Goal: Task Accomplishment & Management: Manage account settings

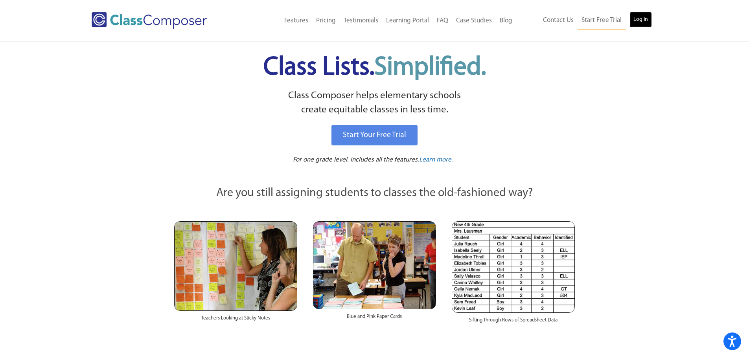
click at [644, 20] on link "Log In" at bounding box center [641, 20] width 22 height 16
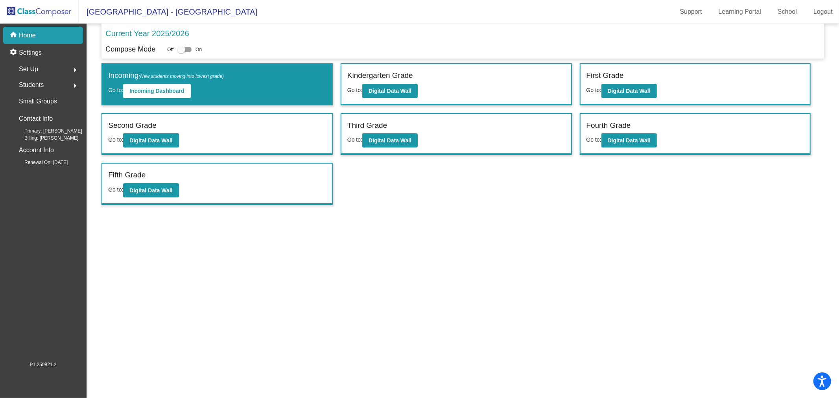
click at [42, 87] on span "Students" at bounding box center [31, 84] width 25 height 11
click at [45, 64] on div "Set Up arrow_right" at bounding box center [45, 69] width 75 height 16
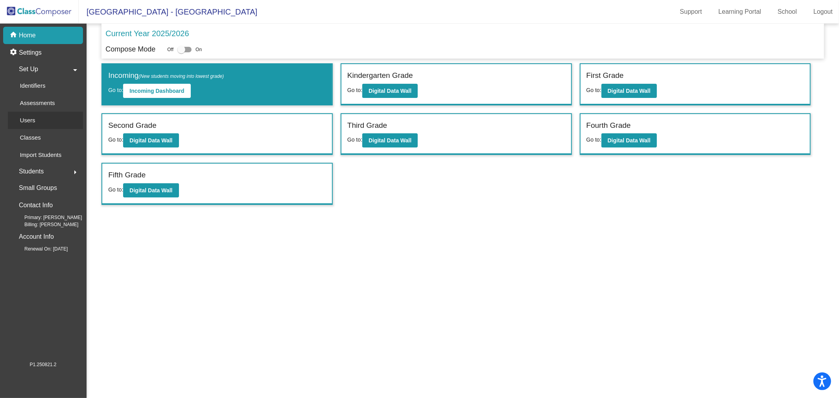
click at [33, 116] on p "Users" at bounding box center [27, 120] width 15 height 9
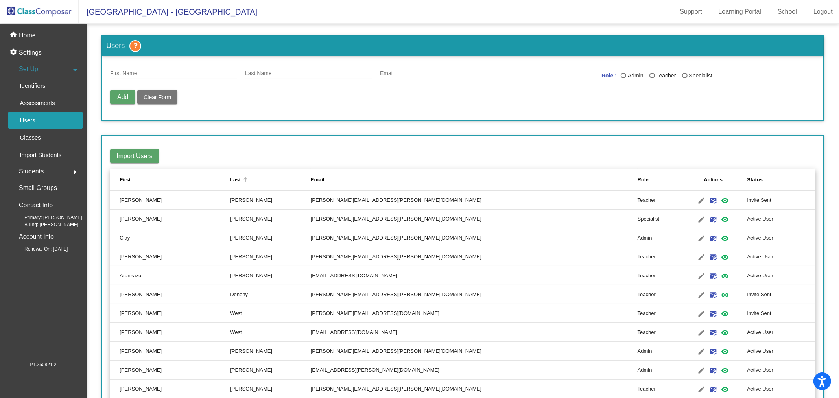
click at [243, 177] on div at bounding box center [245, 177] width 5 height 1
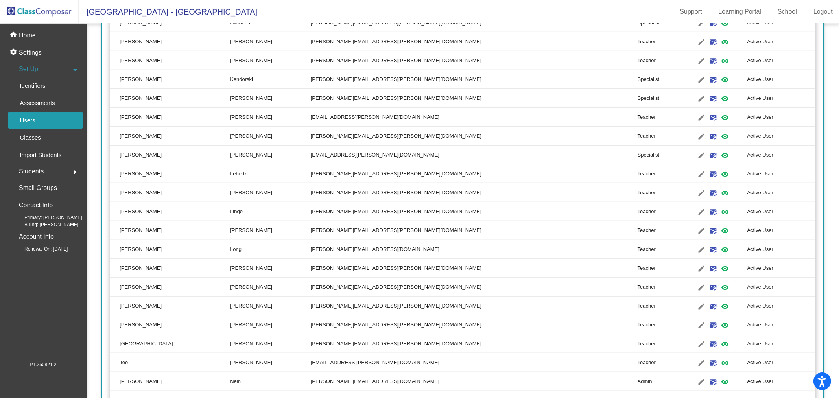
scroll to position [655, 0]
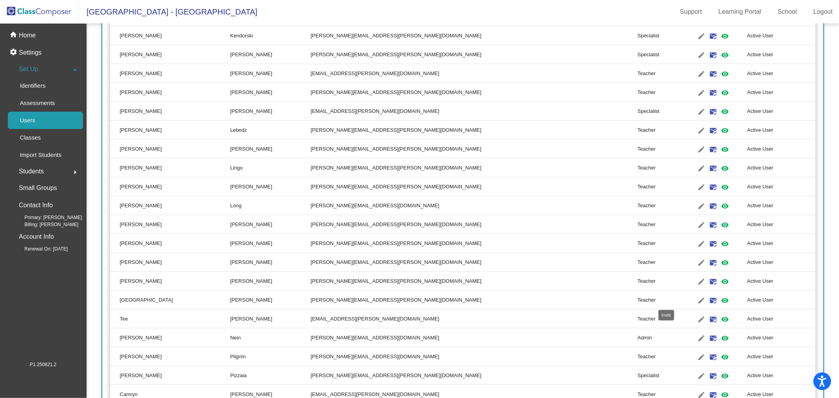
click at [708, 296] on mat-icon "mark_email_read" at bounding box center [712, 300] width 9 height 9
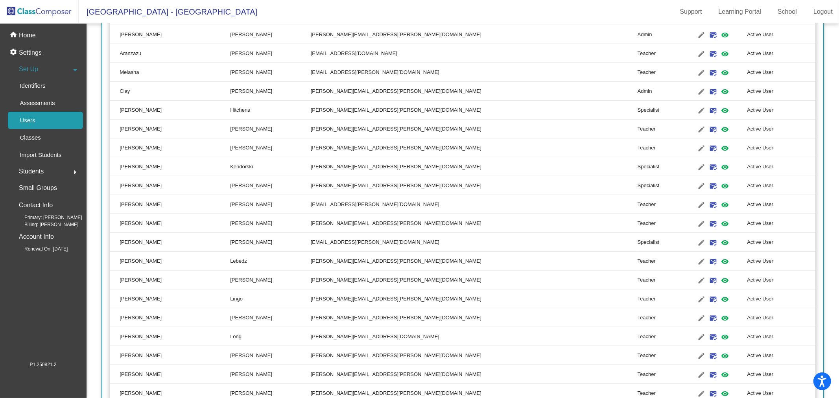
scroll to position [349, 0]
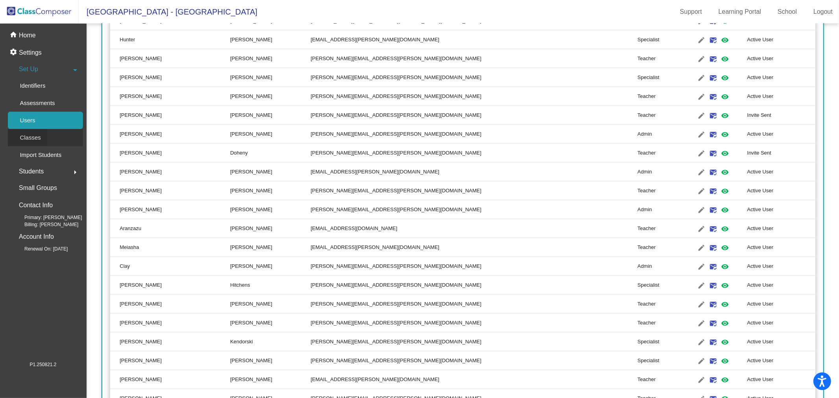
click at [33, 133] on p "Classes" at bounding box center [30, 137] width 21 height 9
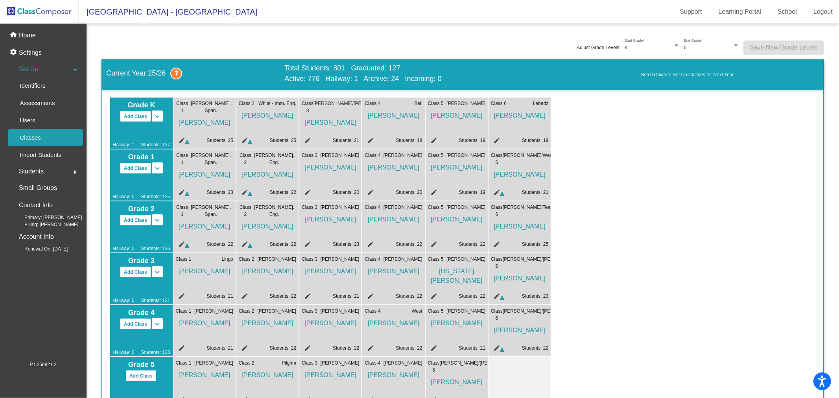
click at [494, 140] on mat-icon "edit" at bounding box center [495, 141] width 9 height 9
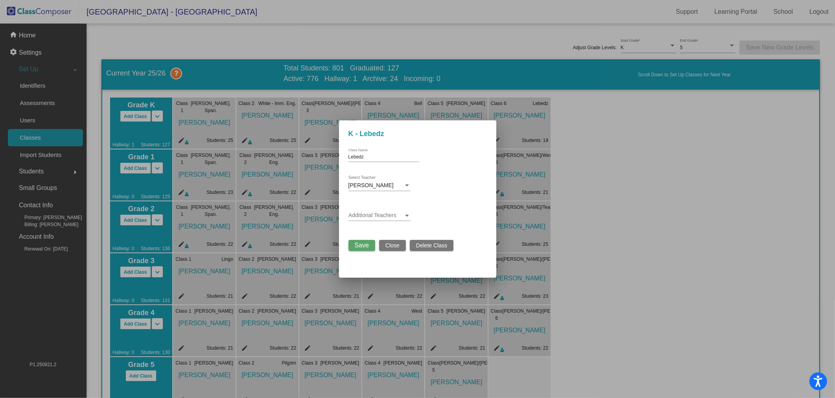
click at [391, 213] on span at bounding box center [375, 215] width 55 height 6
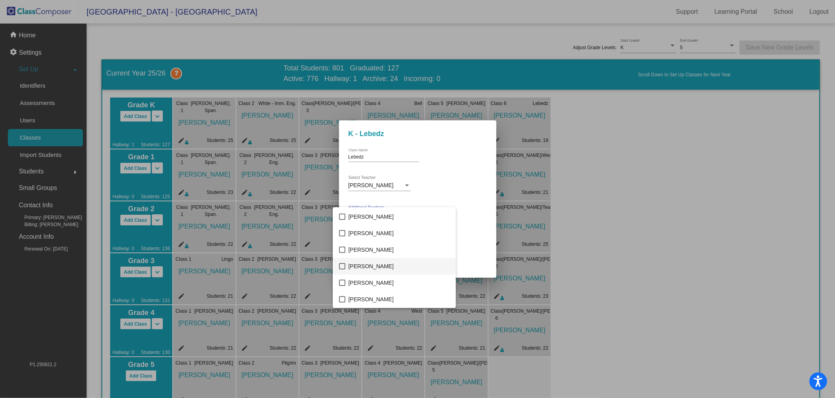
scroll to position [175, 0]
click at [382, 253] on span "[PERSON_NAME]" at bounding box center [398, 255] width 101 height 17
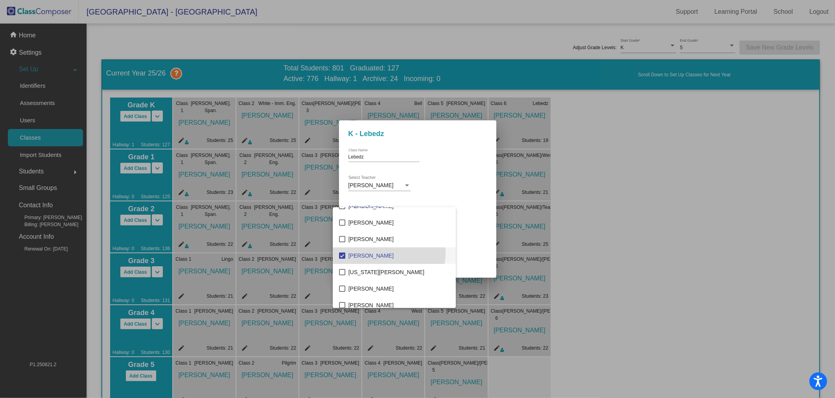
drag, startPoint x: 466, startPoint y: 180, endPoint x: 459, endPoint y: 195, distance: 16.7
click at [466, 180] on div at bounding box center [417, 199] width 835 height 398
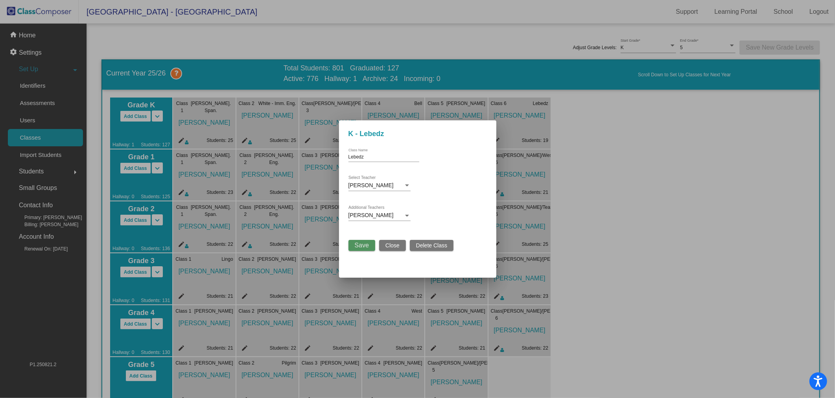
click at [355, 243] on span "Save" at bounding box center [362, 245] width 14 height 7
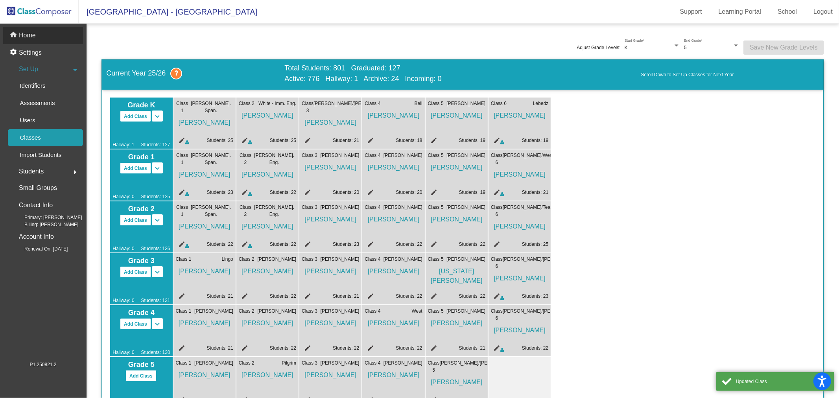
click at [31, 38] on p "Home" at bounding box center [27, 35] width 17 height 9
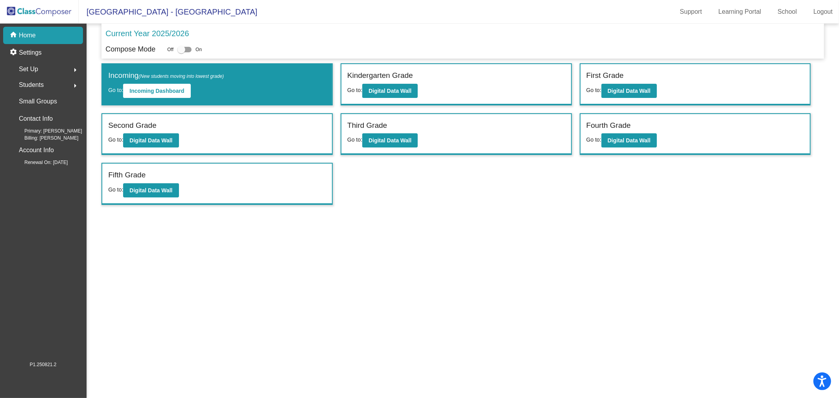
click at [33, 36] on p "Home" at bounding box center [27, 35] width 17 height 9
click at [399, 93] on b "Digital Data Wall" at bounding box center [390, 91] width 43 height 6
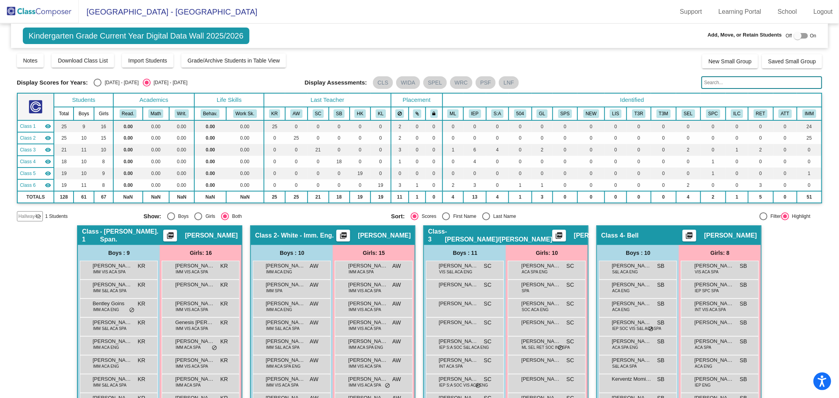
click at [30, 6] on img at bounding box center [39, 11] width 79 height 23
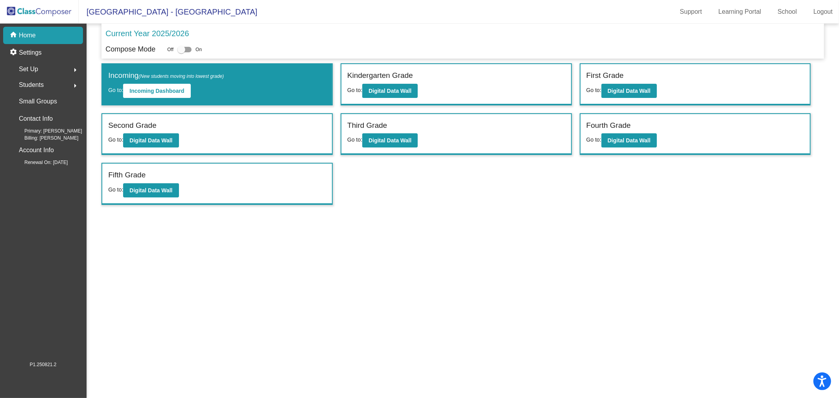
click at [35, 68] on span "Set Up" at bounding box center [28, 69] width 19 height 11
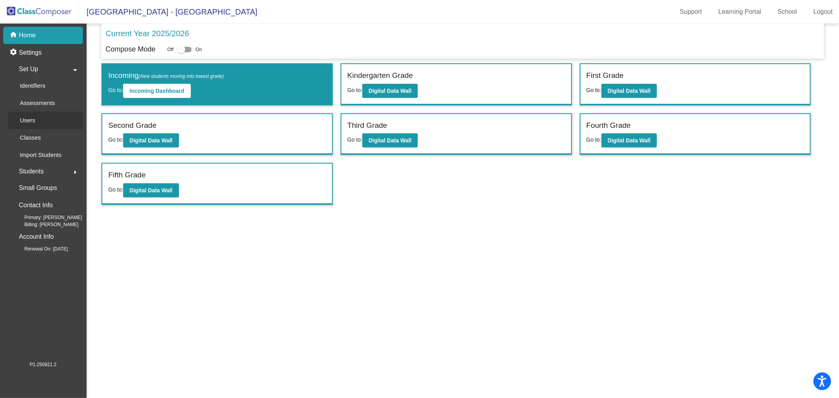
click at [34, 127] on div "Users" at bounding box center [25, 120] width 34 height 17
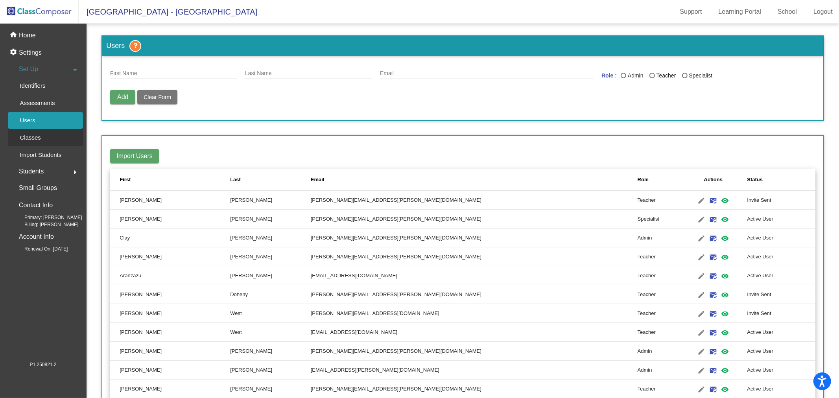
click at [35, 133] on div "Classes" at bounding box center [27, 137] width 39 height 17
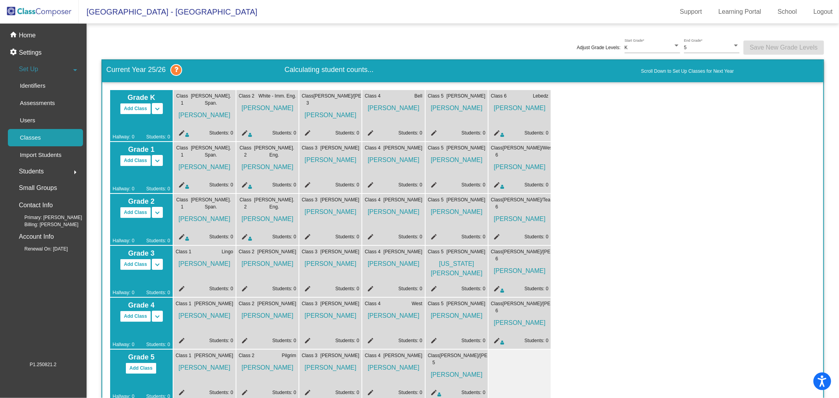
click at [499, 136] on div "Class 6 Lebedz [PERSON_NAME] edit Students: 0" at bounding box center [519, 115] width 62 height 51
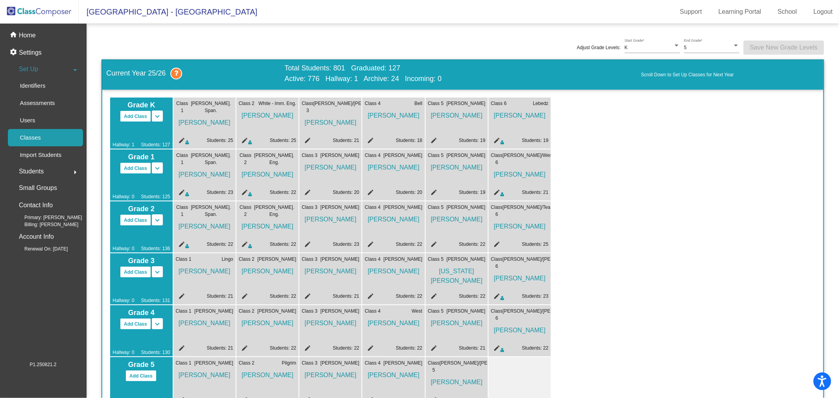
click at [501, 143] on icon at bounding box center [502, 142] width 4 height 5
click at [501, 142] on icon at bounding box center [502, 142] width 4 height 5
click at [498, 137] on mat-icon "edit" at bounding box center [495, 141] width 9 height 9
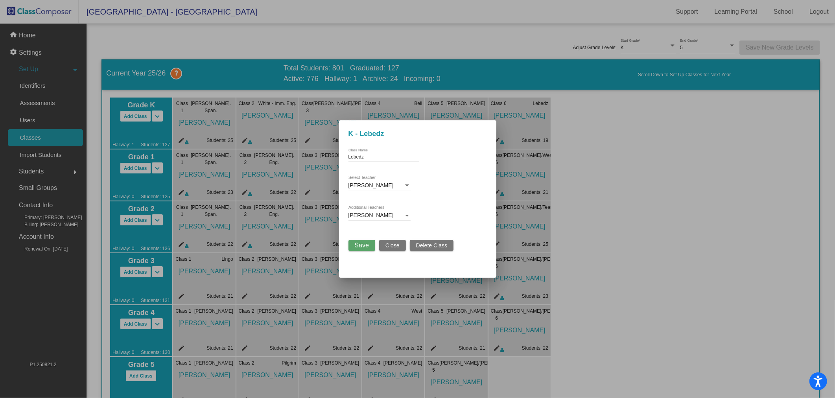
click at [398, 215] on div "[PERSON_NAME]" at bounding box center [375, 215] width 55 height 6
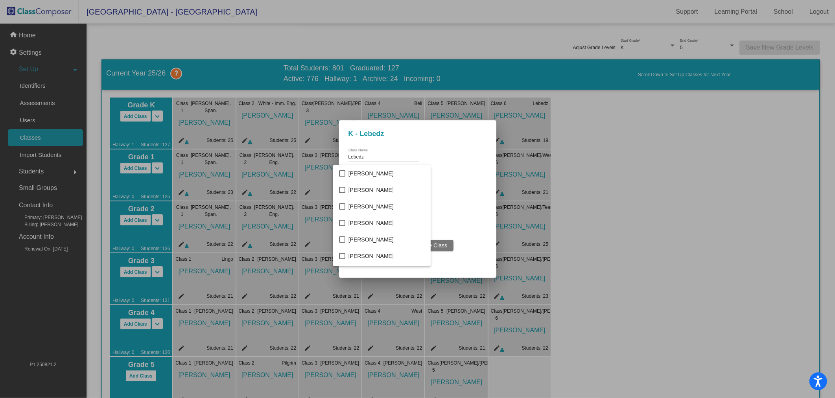
scroll to position [172, 0]
drag, startPoint x: 361, startPoint y: 214, endPoint x: 401, endPoint y: 214, distance: 40.1
click at [361, 214] on span "[PERSON_NAME]" at bounding box center [398, 216] width 101 height 17
drag, startPoint x: 464, startPoint y: 201, endPoint x: 411, endPoint y: 238, distance: 65.6
click at [465, 201] on div at bounding box center [417, 199] width 835 height 398
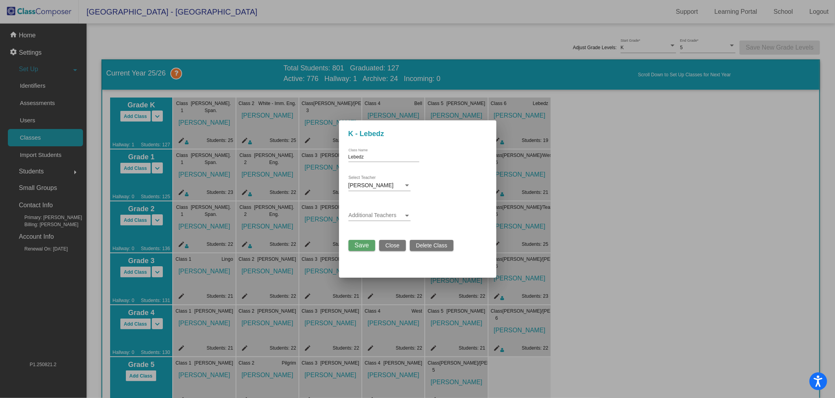
click at [353, 249] on button "Save" at bounding box center [361, 245] width 27 height 11
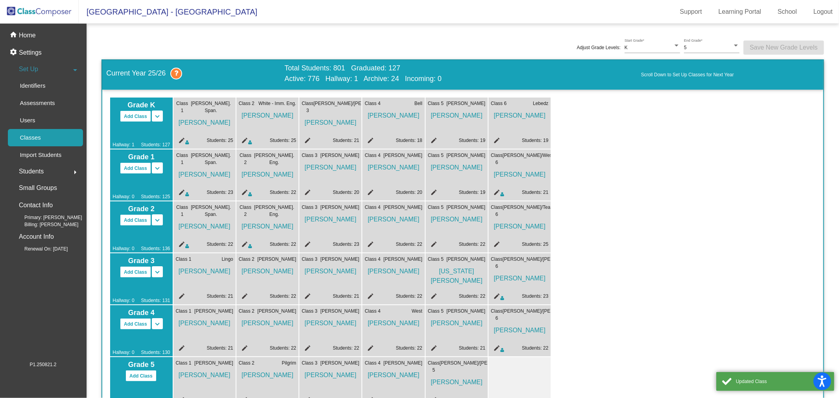
click at [308, 140] on mat-icon "edit" at bounding box center [306, 141] width 9 height 9
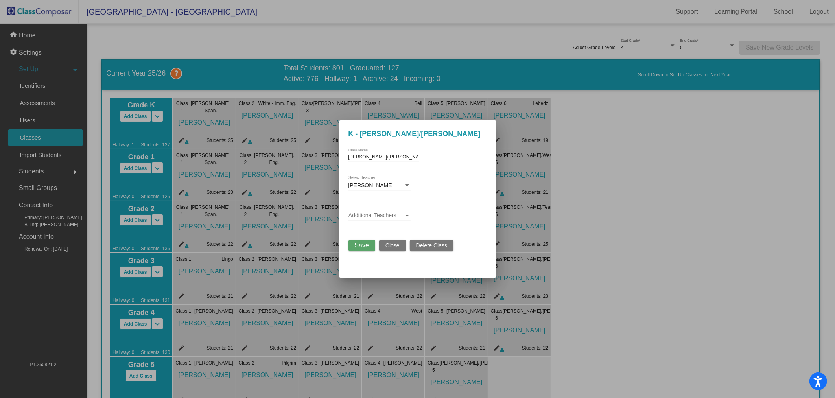
click at [389, 205] on div "[PERSON_NAME]/[PERSON_NAME] Class Name [GEOGRAPHIC_DATA][PERSON_NAME] Select Te…" at bounding box center [417, 196] width 138 height 110
click at [391, 214] on span at bounding box center [375, 215] width 55 height 6
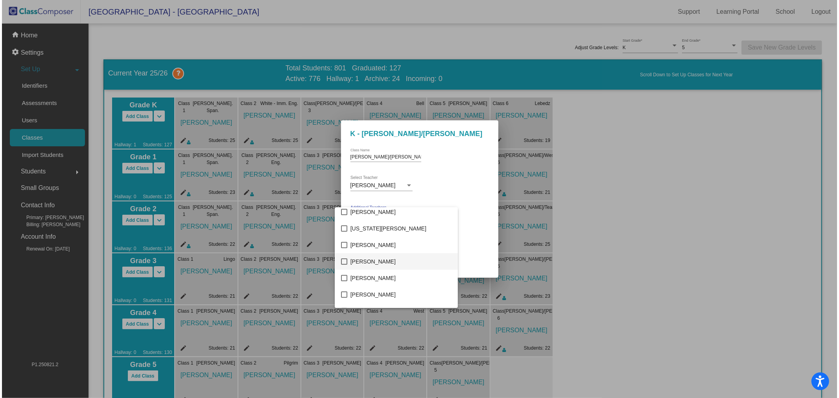
scroll to position [175, 0]
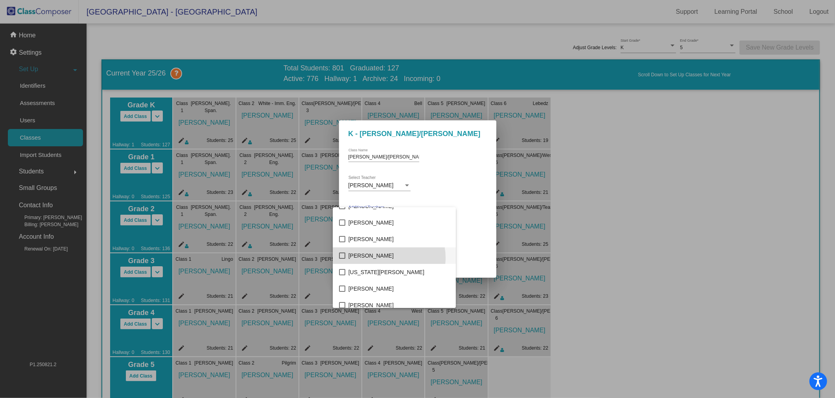
click at [383, 258] on span "[PERSON_NAME]" at bounding box center [398, 255] width 101 height 17
click at [475, 172] on div at bounding box center [417, 199] width 835 height 398
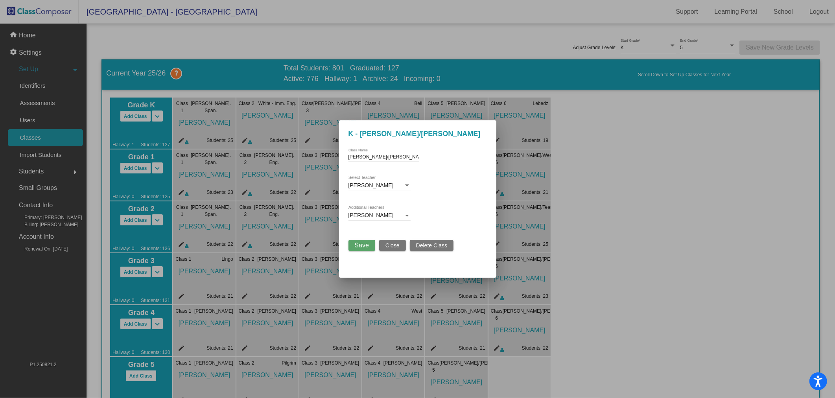
click at [367, 244] on span "Save" at bounding box center [362, 245] width 14 height 7
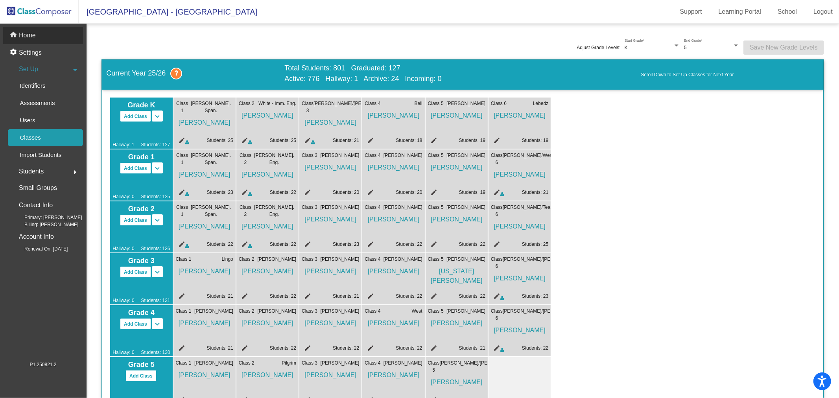
click at [35, 34] on p "Home" at bounding box center [27, 35] width 17 height 9
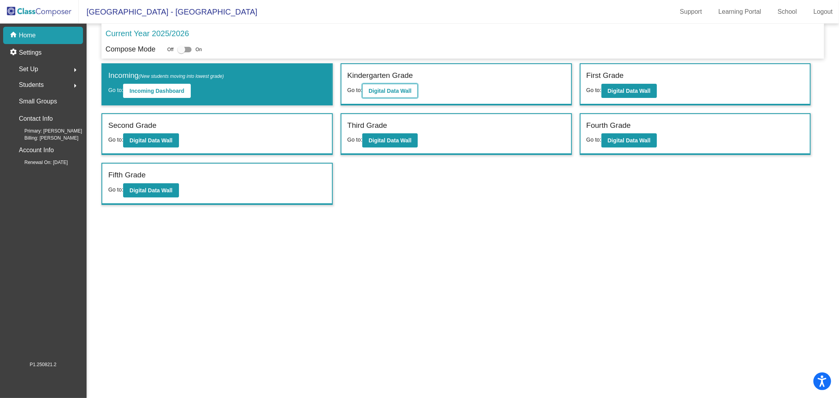
click at [382, 88] on b "Digital Data Wall" at bounding box center [390, 91] width 43 height 6
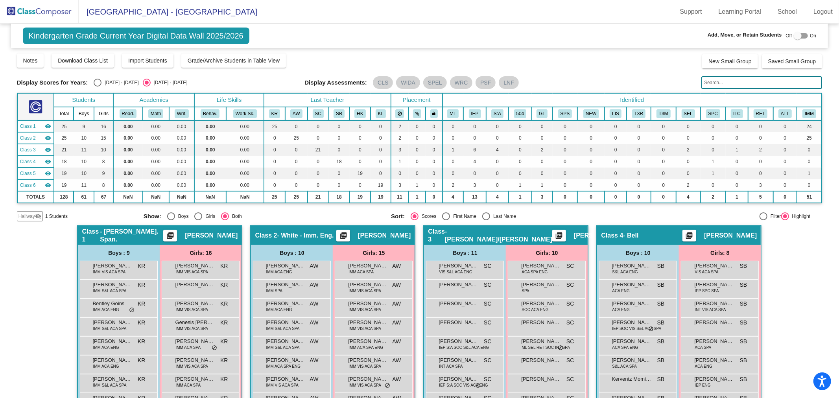
click at [28, 10] on img at bounding box center [39, 11] width 79 height 23
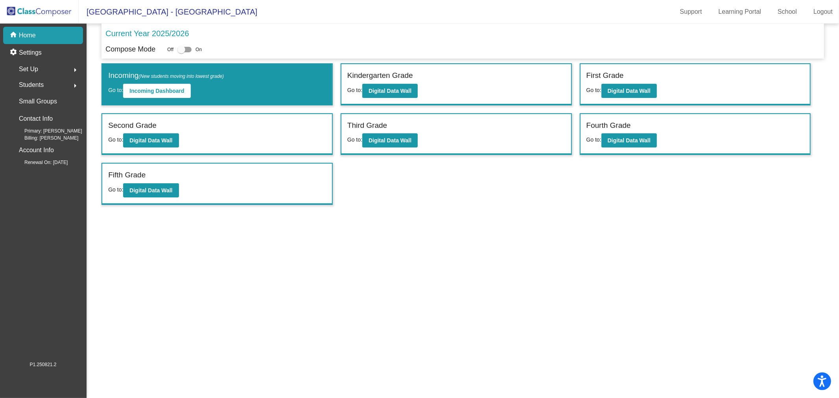
click at [35, 65] on span "Set Up" at bounding box center [28, 69] width 19 height 11
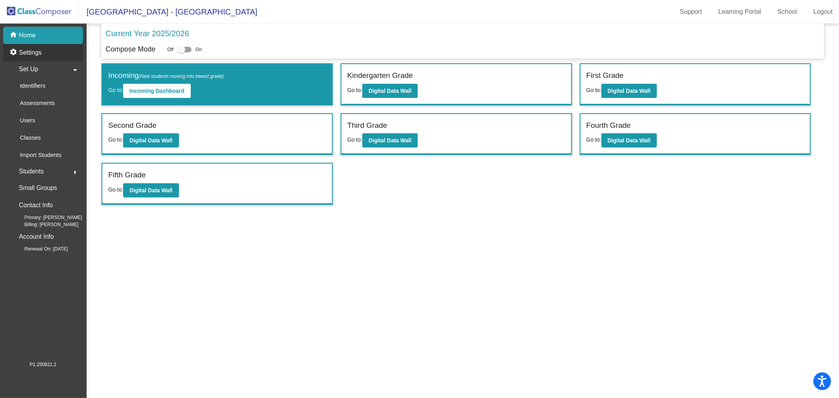
click at [29, 49] on p "Settings" at bounding box center [30, 52] width 23 height 9
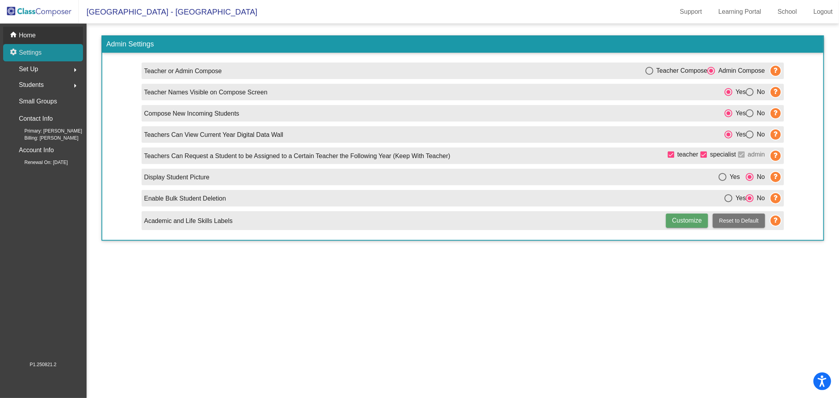
click at [27, 33] on p "Home" at bounding box center [27, 35] width 17 height 9
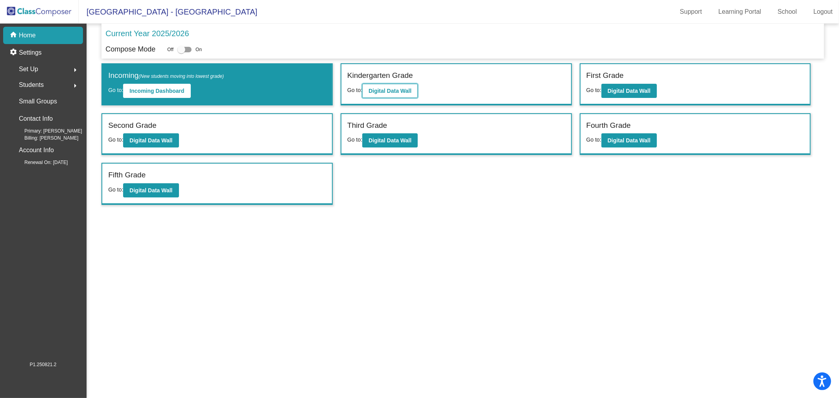
click at [386, 92] on b "Digital Data Wall" at bounding box center [390, 91] width 43 height 6
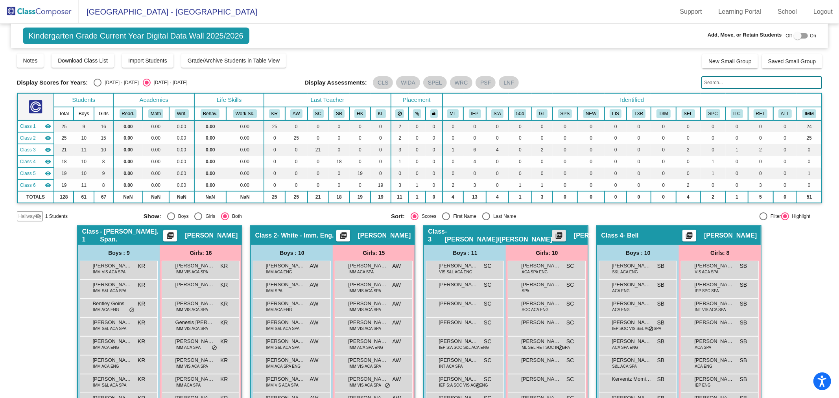
click at [555, 233] on mat-icon "picture_as_pdf" at bounding box center [559, 237] width 9 height 11
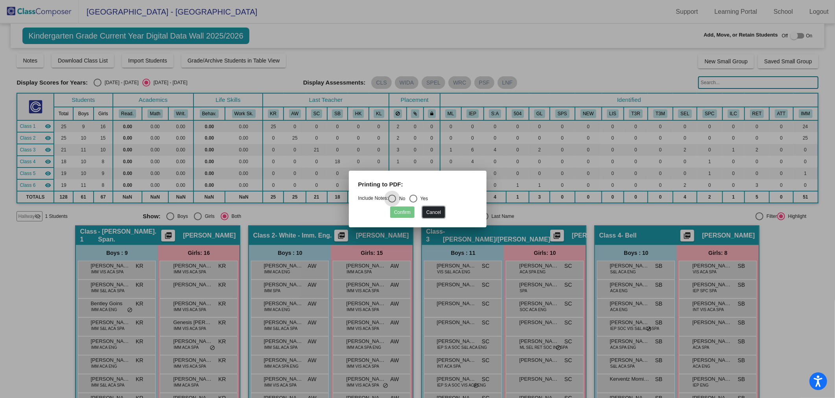
click at [438, 212] on button "Cancel" at bounding box center [433, 211] width 22 height 11
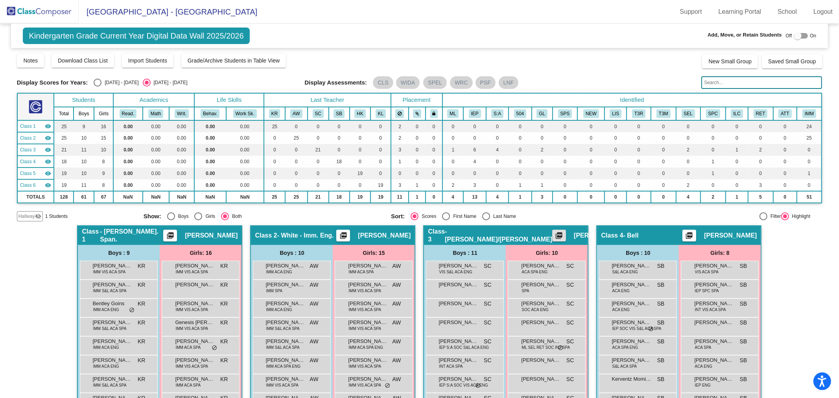
click at [7, 10] on img at bounding box center [39, 11] width 79 height 23
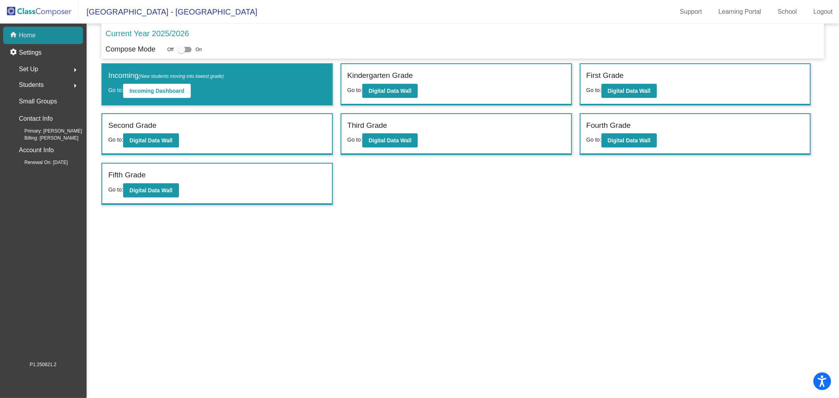
click at [22, 38] on p "Home" at bounding box center [27, 35] width 17 height 9
click at [29, 49] on p "Settings" at bounding box center [30, 52] width 23 height 9
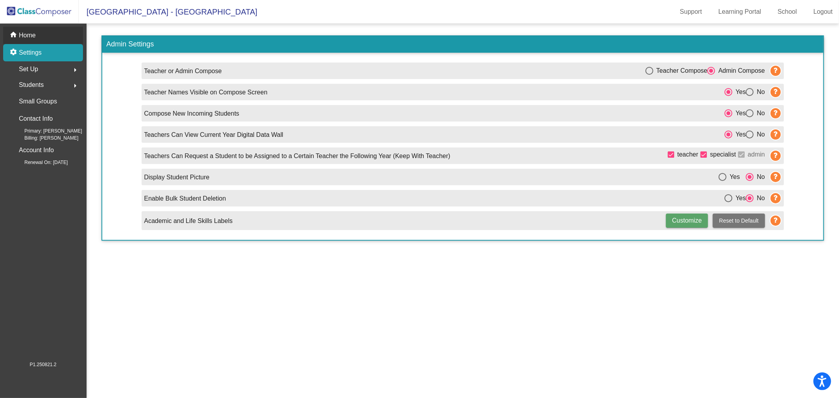
click at [28, 37] on p "Home" at bounding box center [27, 35] width 17 height 9
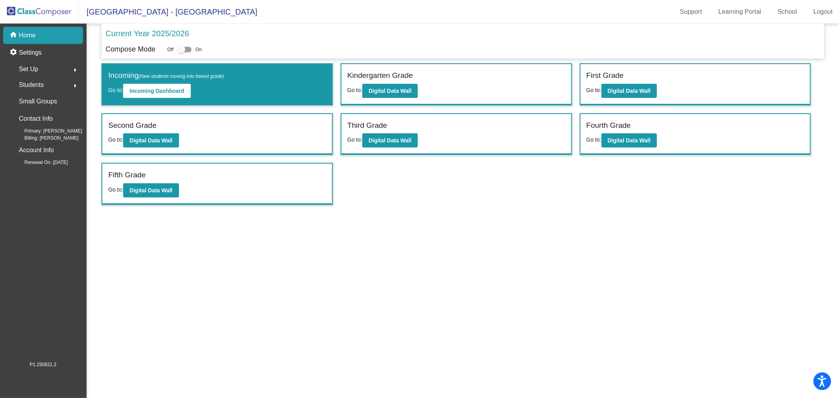
click at [35, 68] on span "Set Up" at bounding box center [28, 69] width 19 height 11
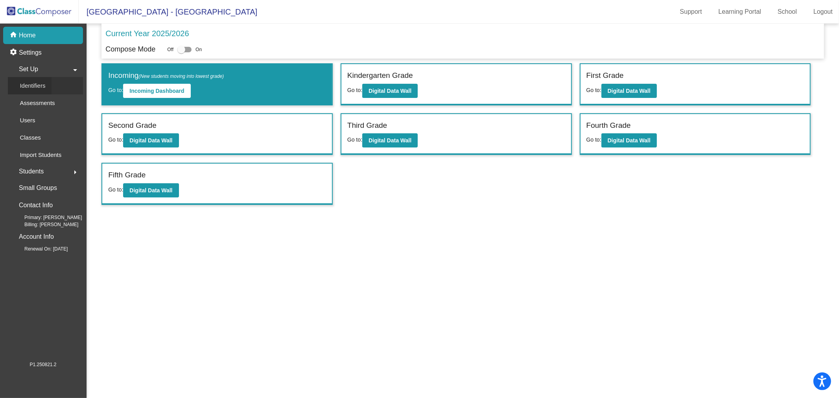
click at [24, 88] on p "Identifiers" at bounding box center [33, 85] width 26 height 9
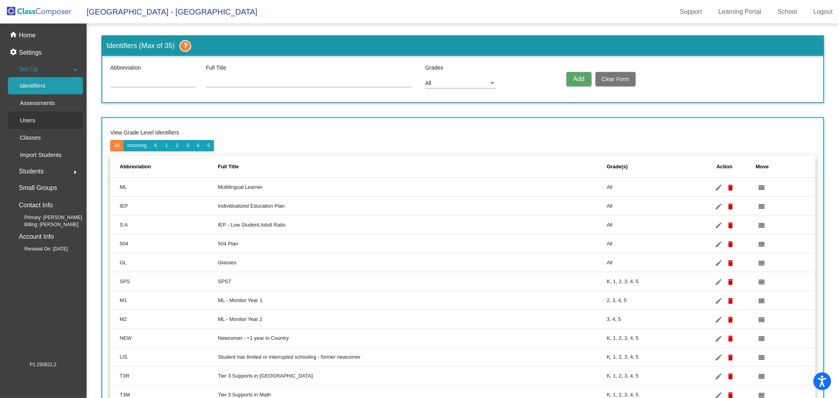
click at [31, 121] on p "Users" at bounding box center [27, 120] width 15 height 9
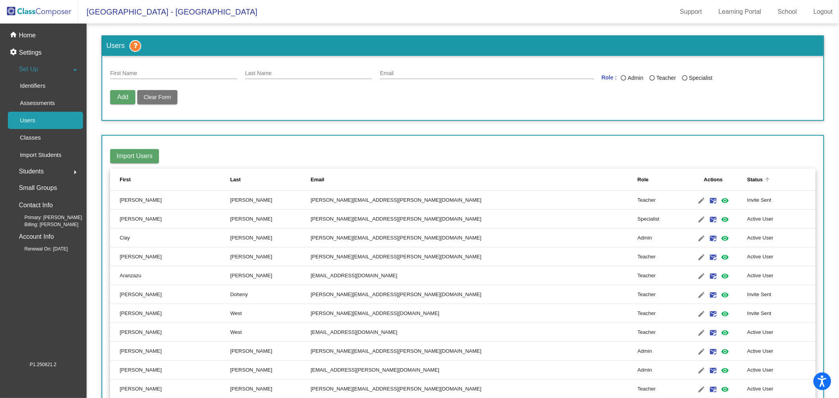
click at [747, 176] on div "Status" at bounding box center [755, 180] width 16 height 8
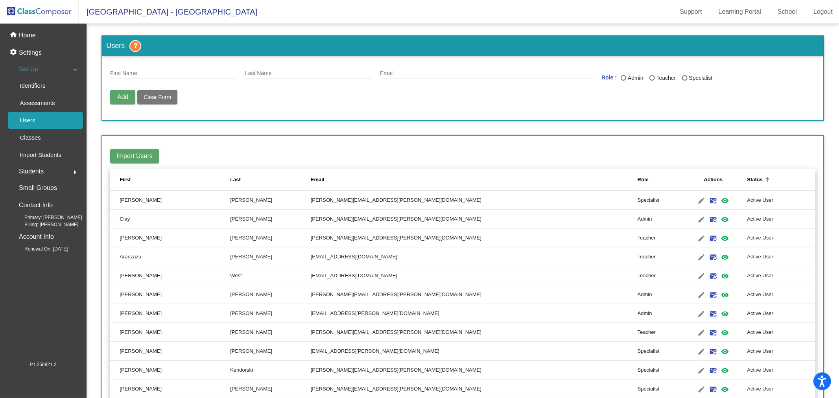
click at [747, 176] on div "Status" at bounding box center [755, 180] width 16 height 8
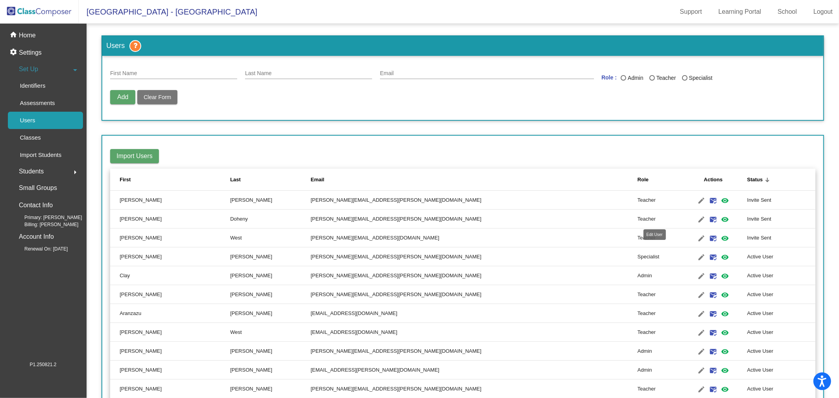
click at [697, 217] on mat-icon "edit" at bounding box center [701, 219] width 9 height 9
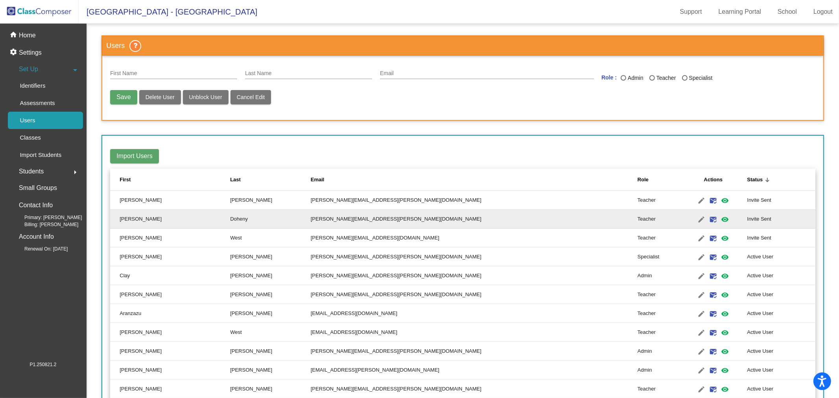
click at [160, 99] on span "Delete User" at bounding box center [160, 97] width 29 height 6
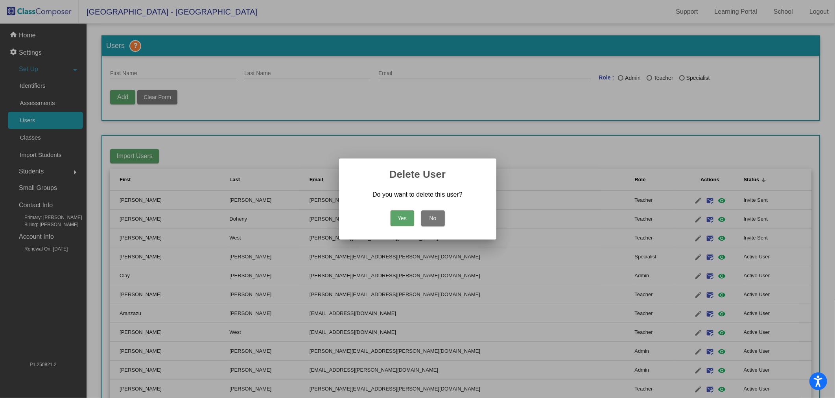
click at [408, 218] on button "Yes" at bounding box center [403, 218] width 24 height 16
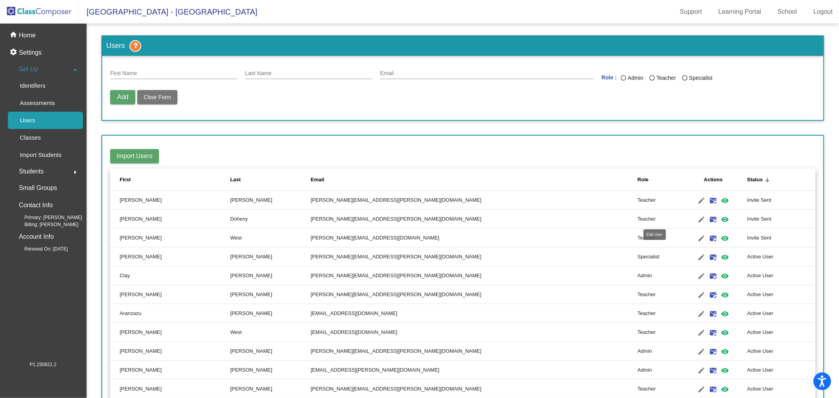
click at [697, 217] on mat-icon "edit" at bounding box center [701, 219] width 9 height 9
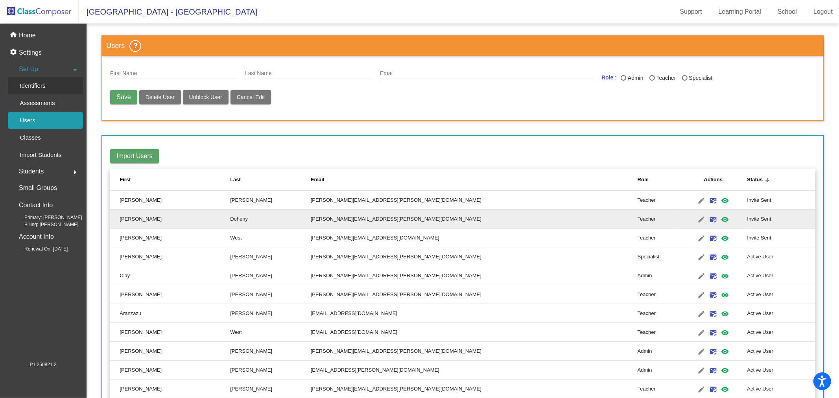
type input "[PERSON_NAME]"
type input "Doheny"
type input "[PERSON_NAME][EMAIL_ADDRESS][PERSON_NAME][DOMAIN_NAME]"
radio input "true"
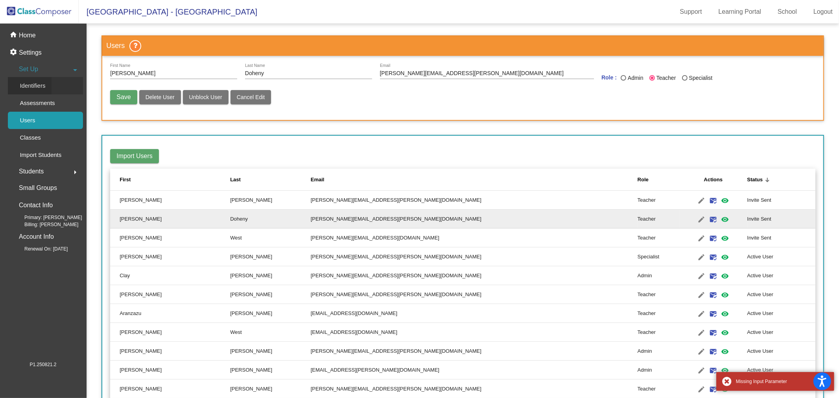
click at [37, 84] on p "Identifiers" at bounding box center [33, 85] width 26 height 9
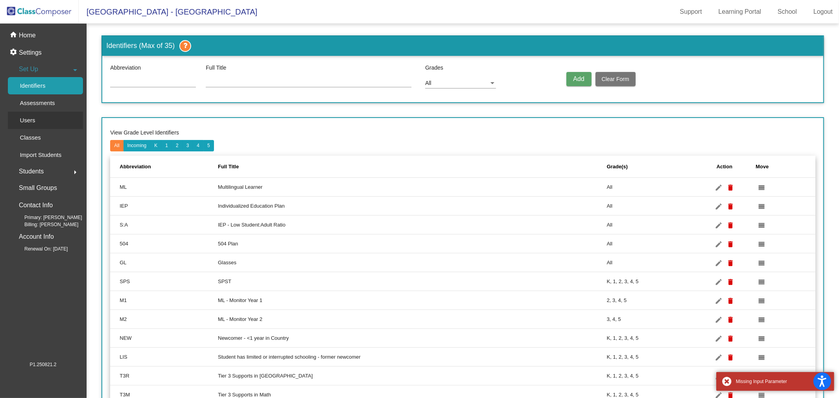
click at [26, 119] on p "Users" at bounding box center [27, 120] width 15 height 9
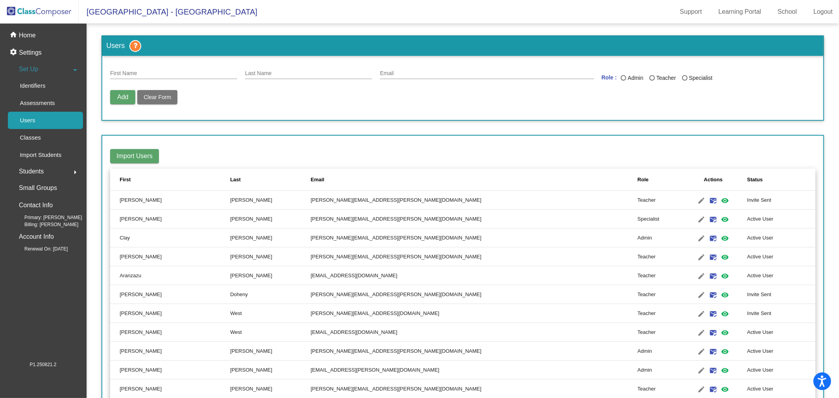
click at [747, 182] on div "Status" at bounding box center [755, 180] width 16 height 8
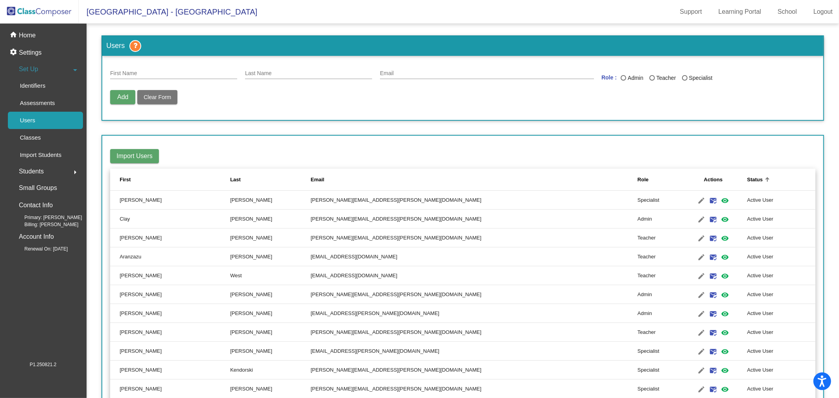
click at [747, 182] on div "Status" at bounding box center [755, 180] width 16 height 8
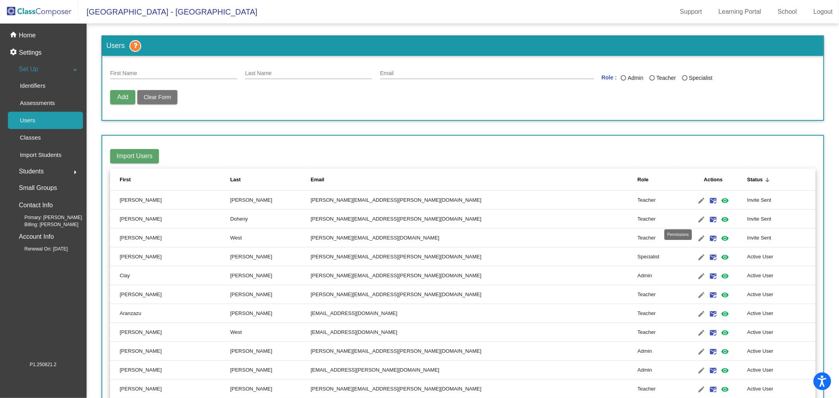
click at [720, 215] on mat-icon "visibility" at bounding box center [724, 219] width 9 height 9
click at [747, 179] on div "Status" at bounding box center [755, 180] width 16 height 8
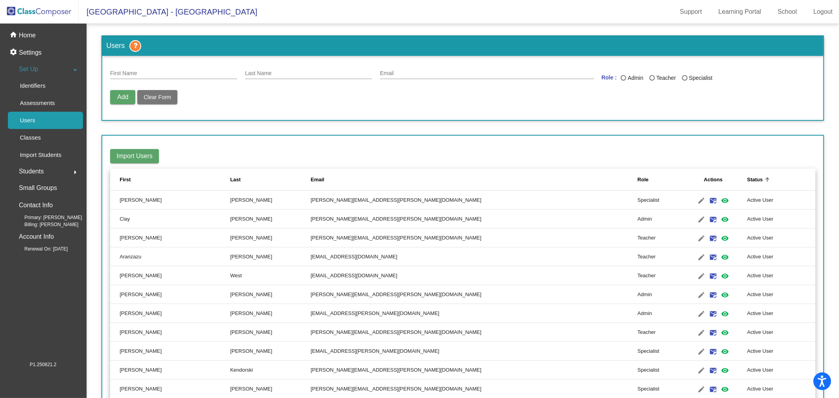
click at [747, 179] on div "Status" at bounding box center [755, 180] width 16 height 8
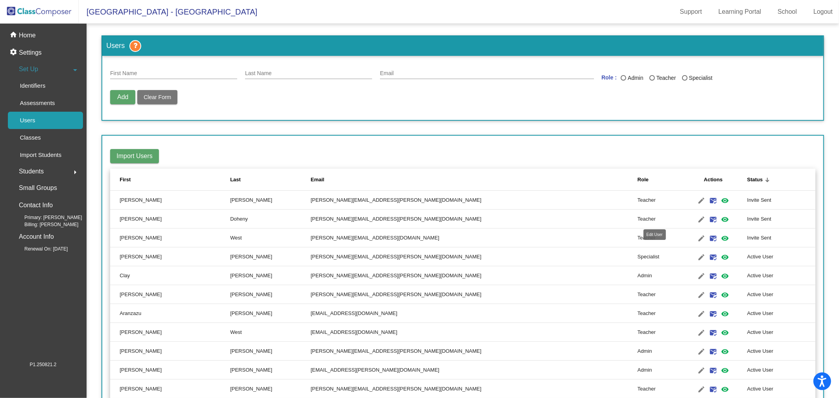
click at [697, 216] on mat-icon "edit" at bounding box center [701, 219] width 9 height 9
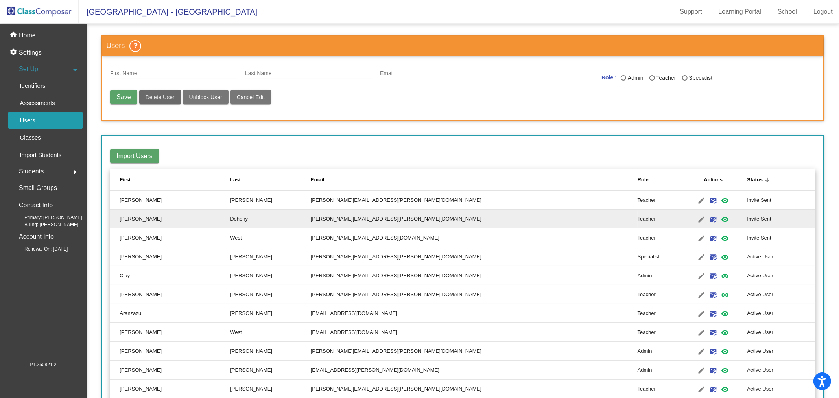
click at [154, 98] on span "Delete User" at bounding box center [160, 97] width 29 height 6
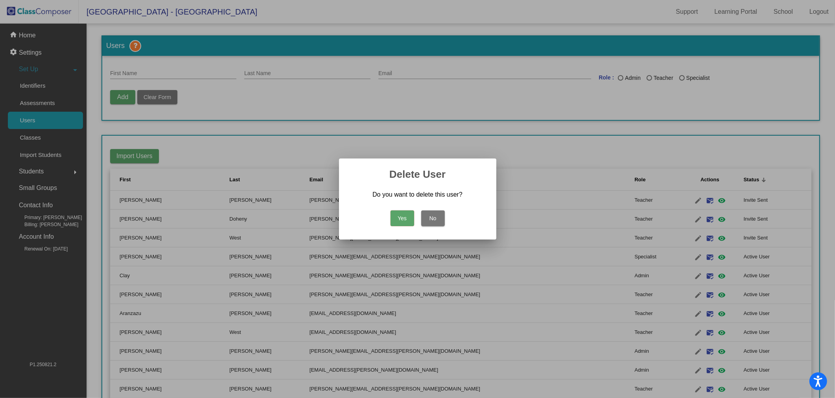
click at [400, 218] on button "Yes" at bounding box center [403, 218] width 24 height 16
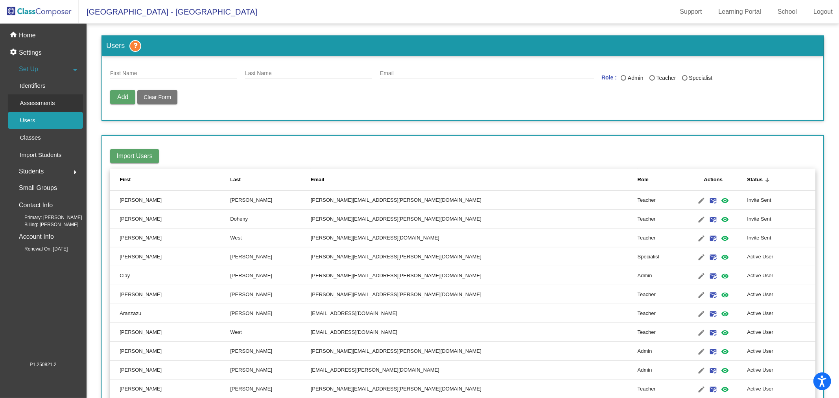
click at [29, 106] on p "Assessments" at bounding box center [37, 102] width 35 height 9
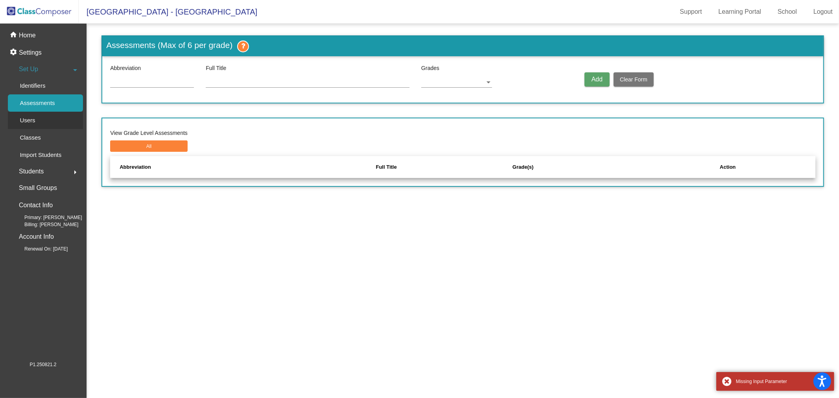
click at [51, 122] on link "Users" at bounding box center [45, 120] width 75 height 17
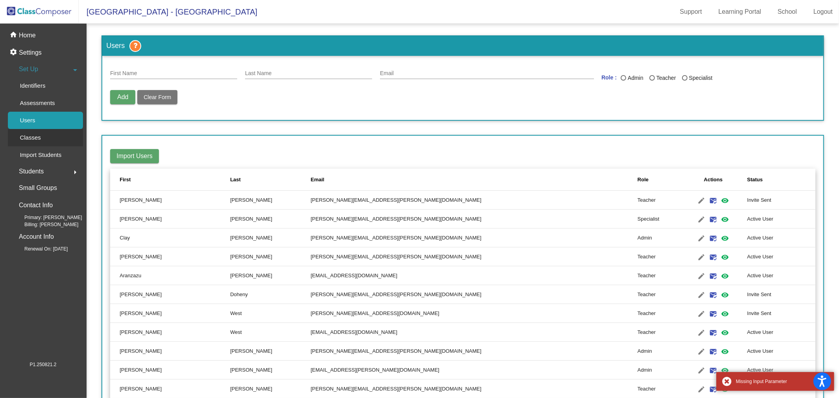
click at [48, 131] on link "Classes" at bounding box center [45, 137] width 75 height 17
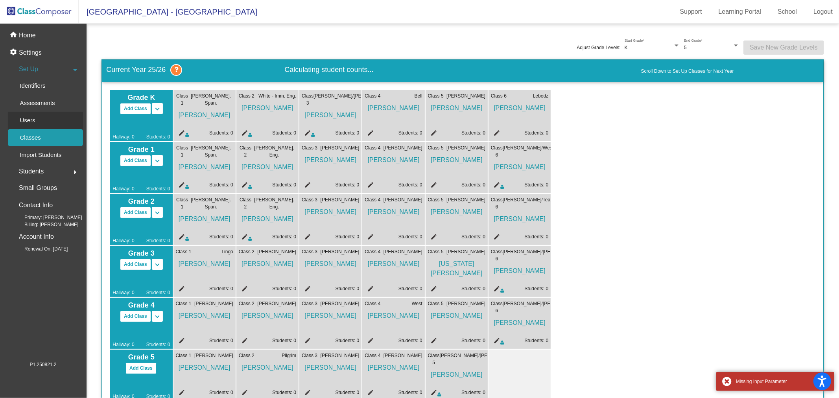
click at [48, 118] on link "Users" at bounding box center [45, 120] width 75 height 17
